Goal: Find specific page/section: Find specific page/section

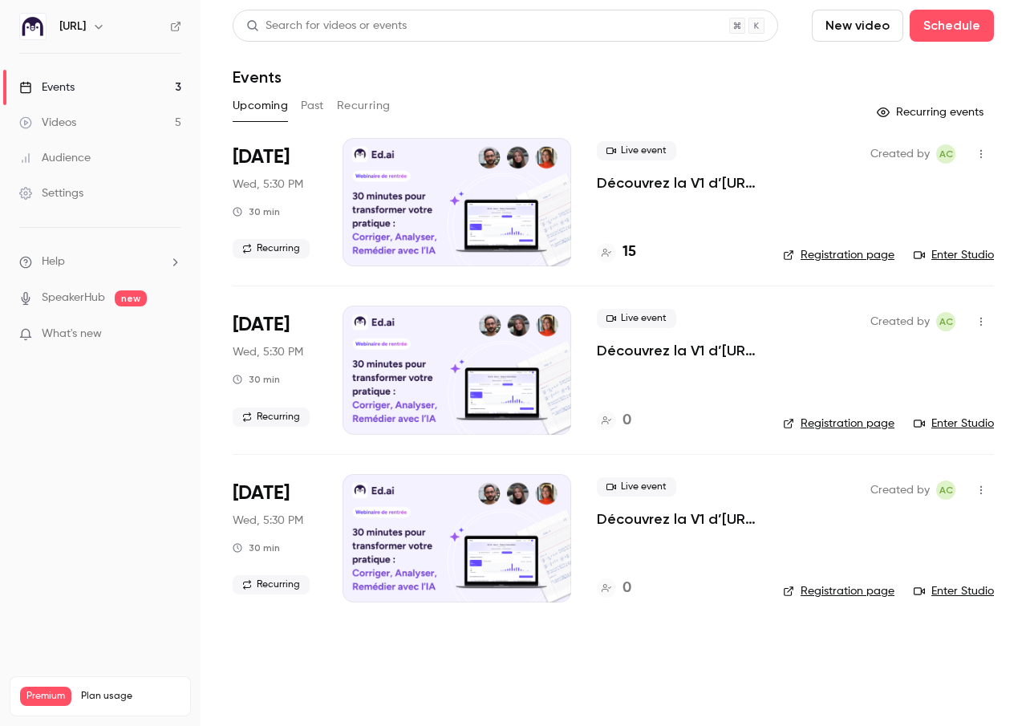
click at [260, 148] on span "[DATE]" at bounding box center [261, 157] width 57 height 26
click at [956, 252] on link "Enter Studio" at bounding box center [954, 255] width 80 height 16
